Goal: Use online tool/utility: Utilize a website feature to perform a specific function

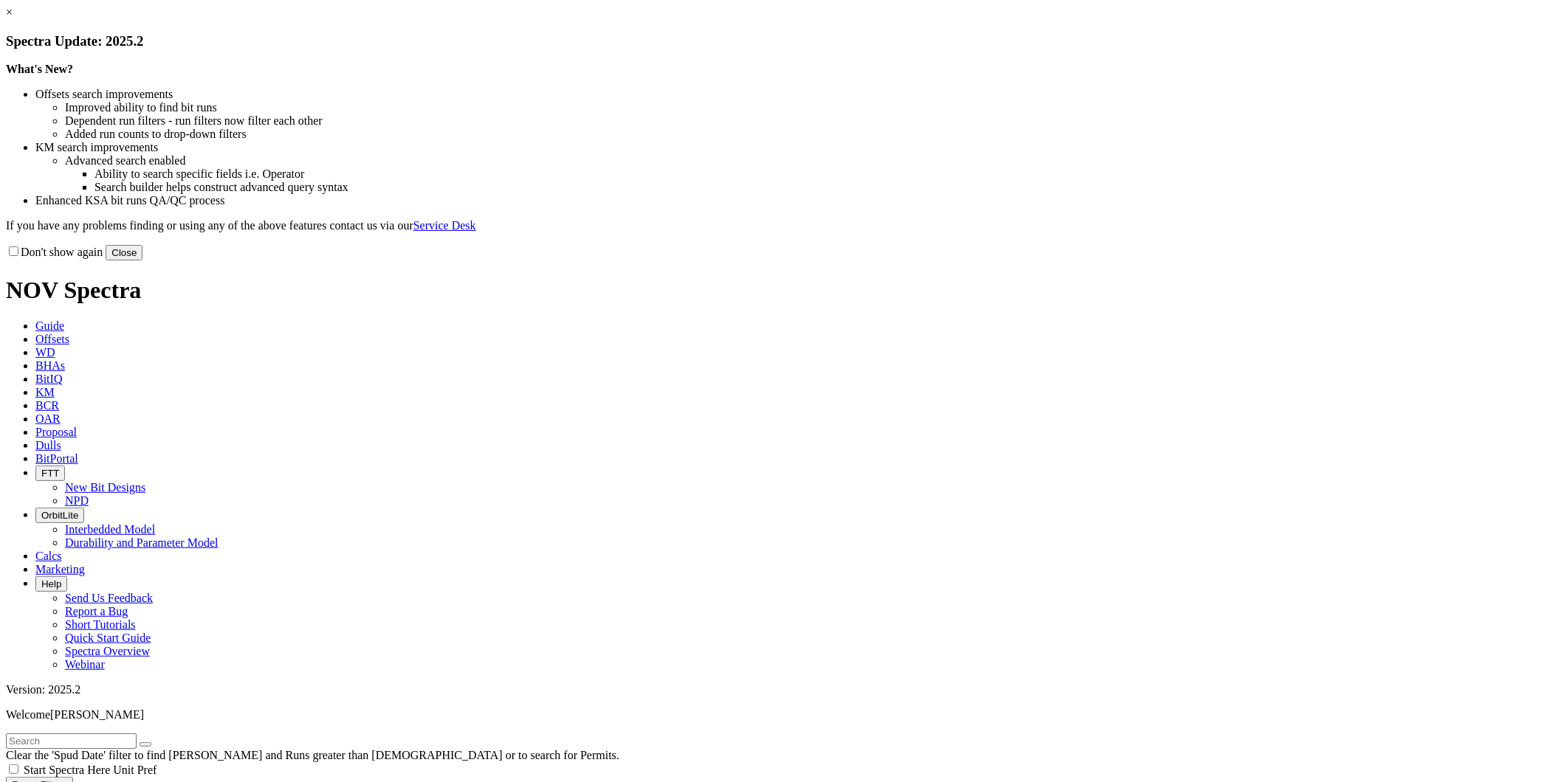
click at [143, 260] on button "Close" at bounding box center [124, 252] width 37 height 15
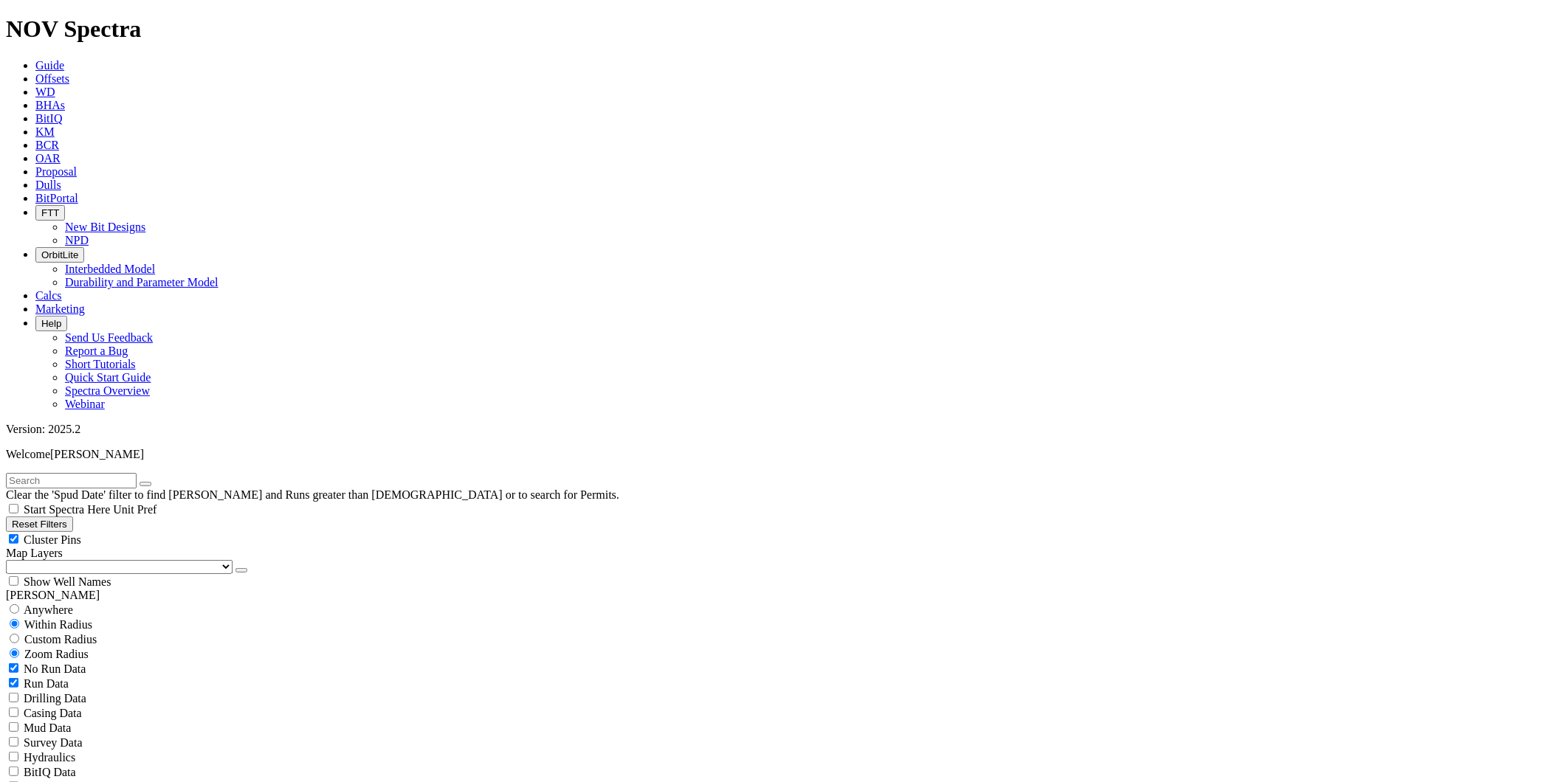
click at [62, 289] on span "Calcs" at bounding box center [48, 295] width 27 height 13
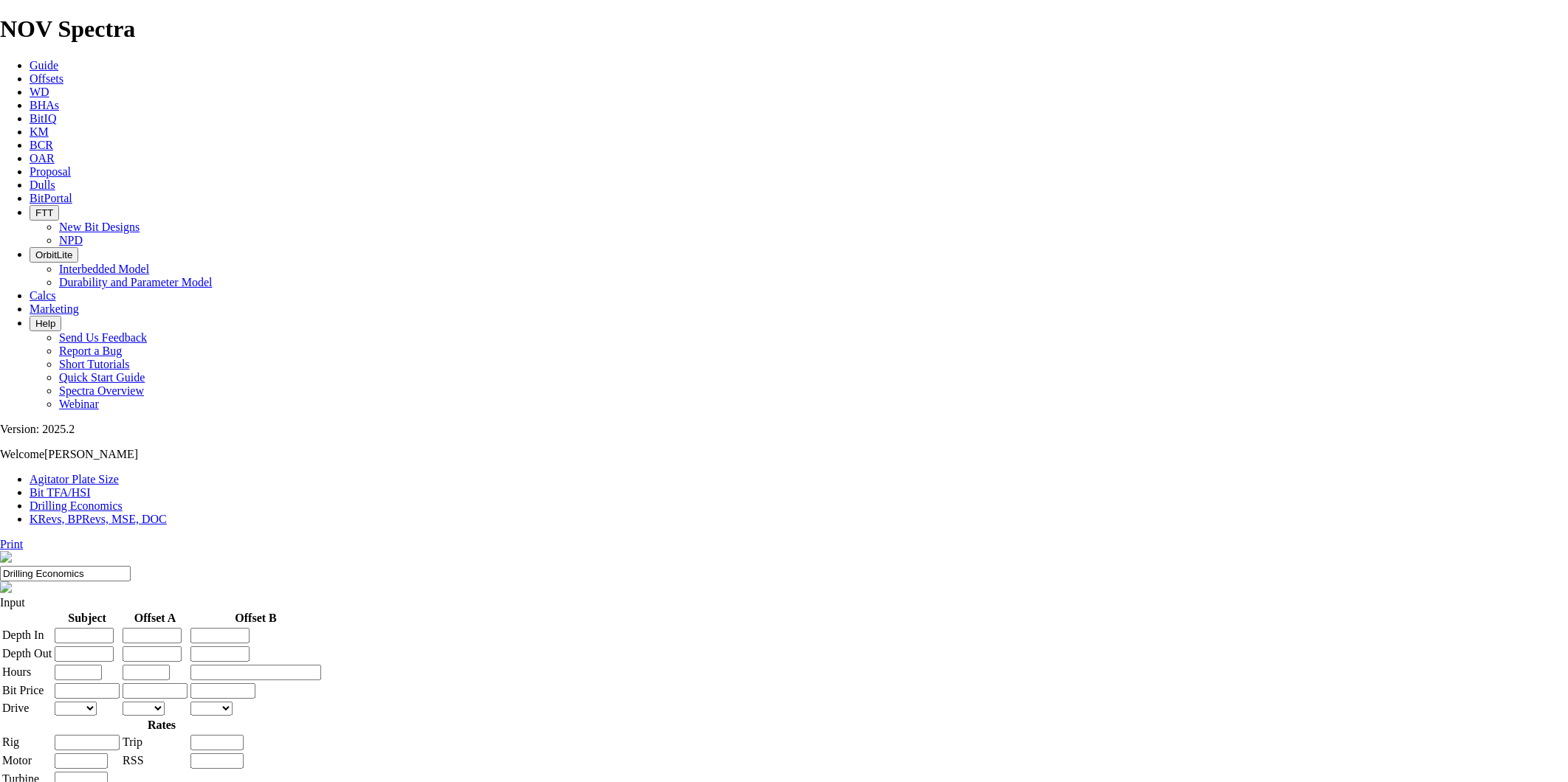
click at [91, 486] on link "Bit TFA/HSI" at bounding box center [59, 492] width 61 height 13
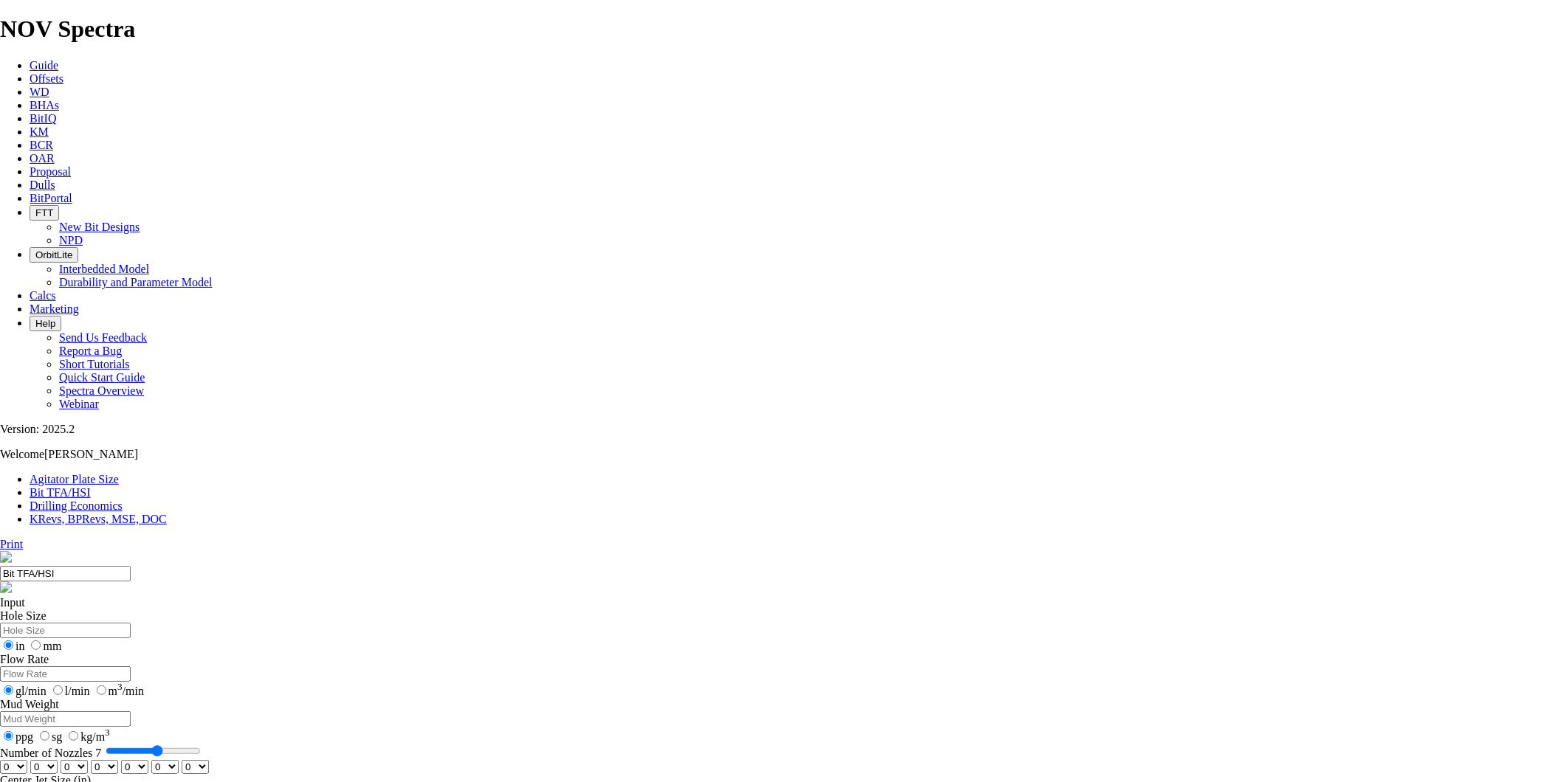
click at [131, 622] on input "Hole Size" at bounding box center [65, 630] width 131 height 15
type input "8.5"
click at [131, 666] on input "Flow Rate" at bounding box center [65, 674] width 131 height 15
type input "480"
click at [131, 712] on input "Mud Weight" at bounding box center [65, 719] width 131 height 15
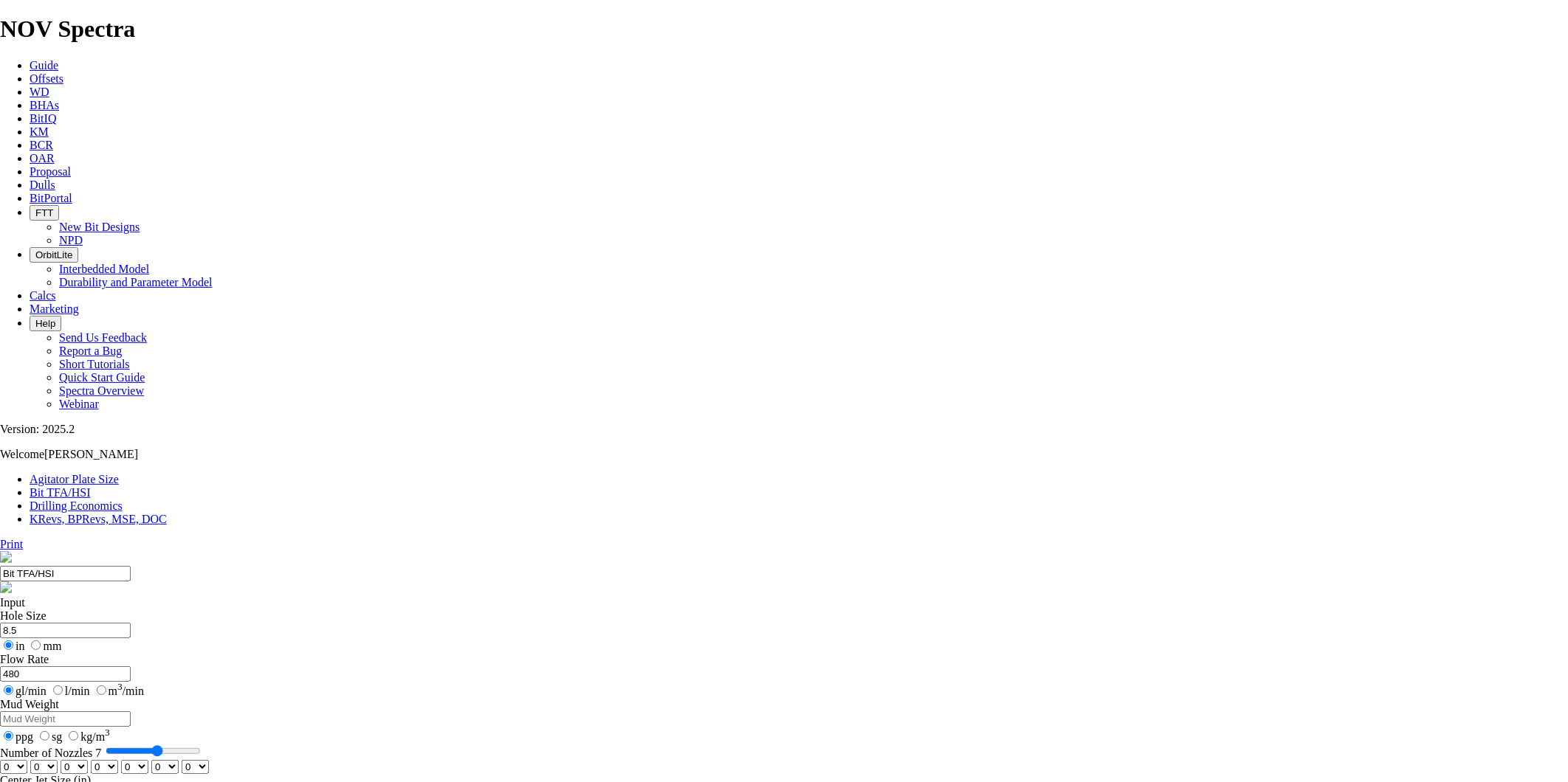
click at [131, 712] on input "Mud Weight" at bounding box center [65, 719] width 131 height 15
type input "11"
click at [201, 745] on input "Number of Nozzles 7" at bounding box center [153, 751] width 95 height 12
click at [27, 760] on select "0 1 2 3 4 5 6 7 8 9 10 11 12 13 14 15 16 17 18 19 20 21 22 23 24 25 26 27 28 29…" at bounding box center [14, 767] width 27 height 14
select select "number:12"
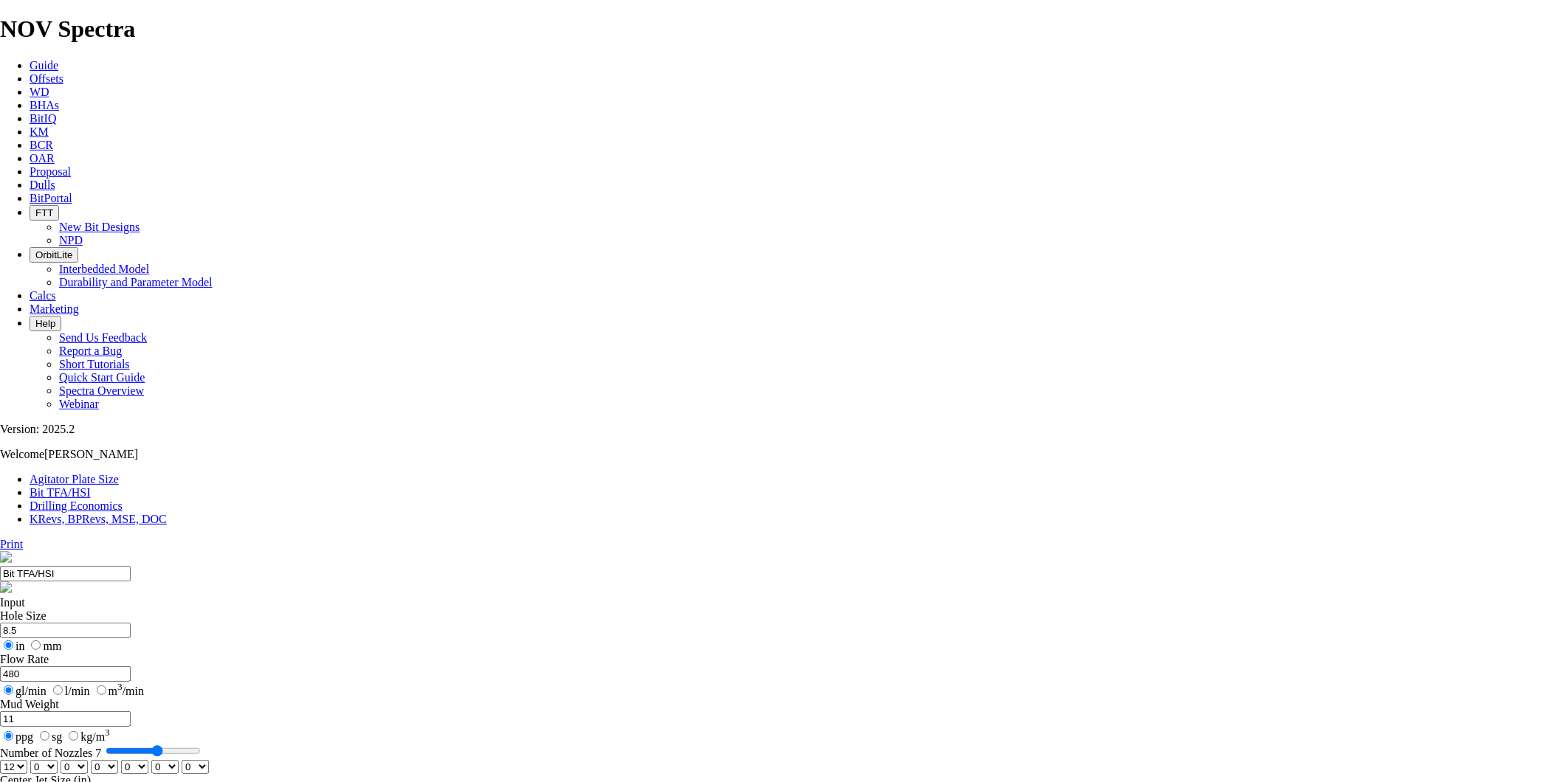
click at [27, 760] on select "0 1 2 3 4 5 6 7 8 9 10 11 12 13 14 15 16 17 18 19 20 21 22 23 24 25 26 27 28 29…" at bounding box center [14, 767] width 27 height 14
select select "number:12"
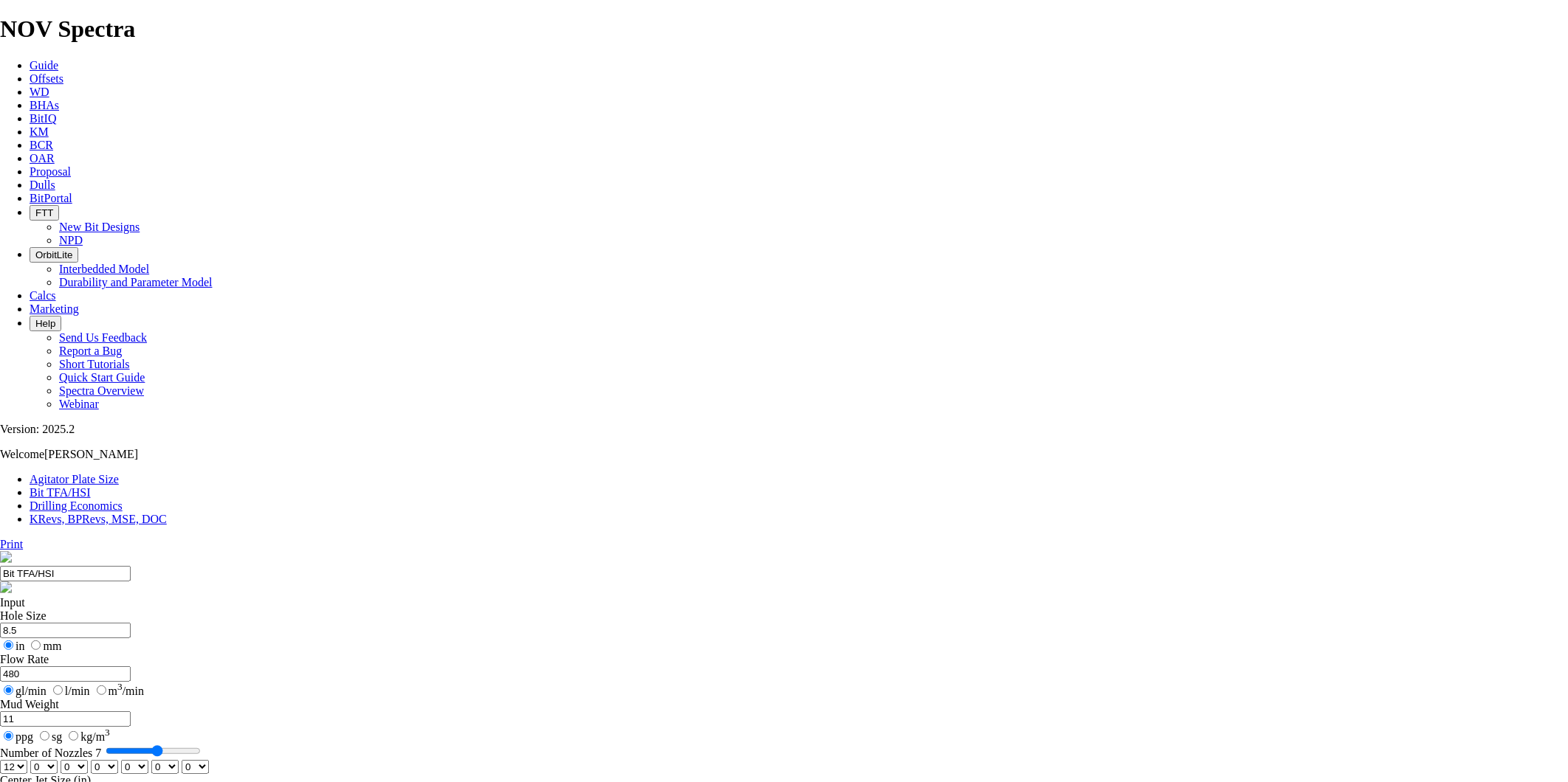
select select "number:12"
